Goal: Find specific page/section: Find specific page/section

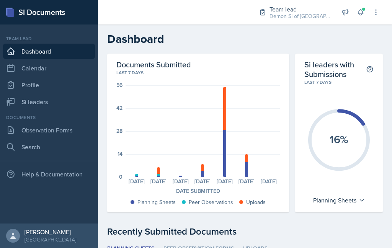
click at [73, 106] on link "Si leaders" at bounding box center [49, 101] width 92 height 15
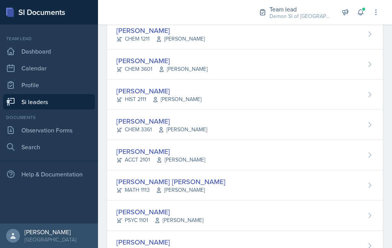
scroll to position [462, 0]
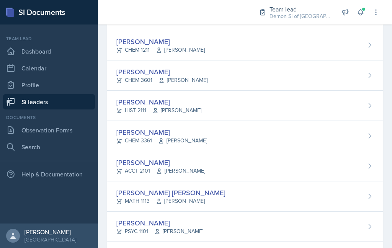
click at [167, 170] on span "[PERSON_NAME]" at bounding box center [180, 171] width 49 height 8
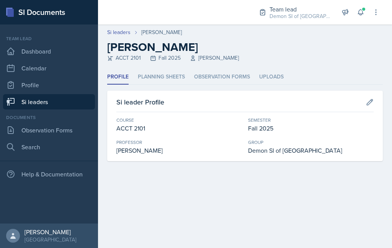
click at [170, 78] on li "Planning Sheets" at bounding box center [161, 77] width 47 height 15
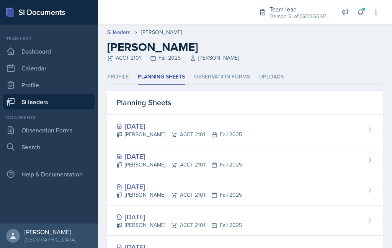
click at [161, 163] on div "[PERSON_NAME] ACCT 2101 Fall 2025" at bounding box center [178, 165] width 125 height 8
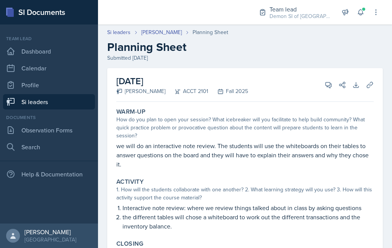
click at [357, 10] on icon at bounding box center [360, 12] width 8 height 8
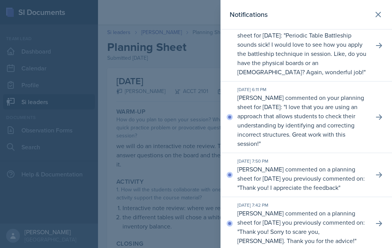
scroll to position [354, 0]
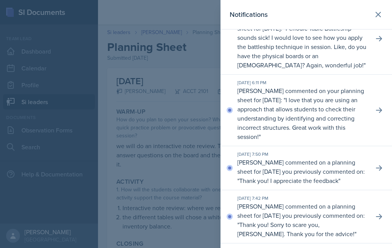
click at [382, 13] on icon at bounding box center [377, 14] width 9 height 9
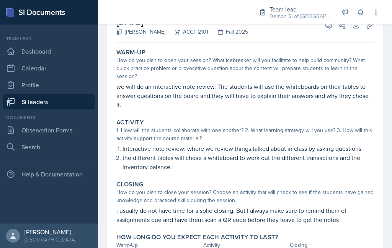
scroll to position [58, 0]
